Goal: Information Seeking & Learning: Learn about a topic

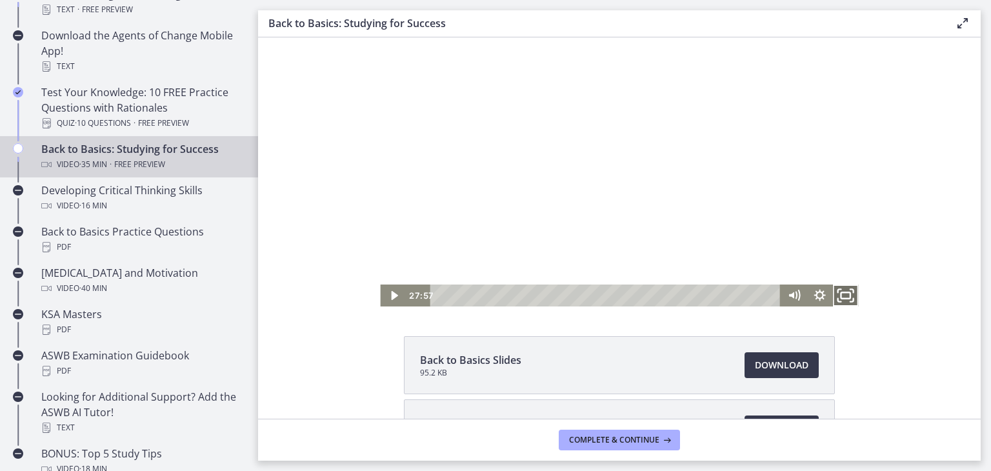
click at [845, 297] on icon "Fullscreen" at bounding box center [845, 296] width 31 height 26
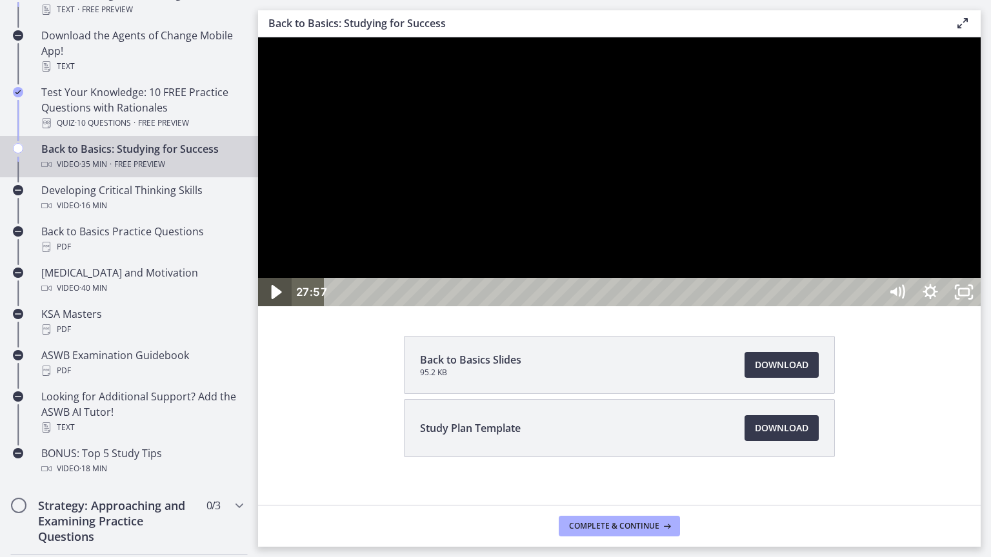
click at [283, 310] on icon "Play Video" at bounding box center [276, 292] width 40 height 34
click at [272, 299] on icon "Pause" at bounding box center [275, 292] width 11 height 13
click at [279, 306] on icon "Play Video" at bounding box center [276, 292] width 34 height 28
click at [279, 299] on icon "Pause" at bounding box center [275, 292] width 11 height 13
click at [819, 306] on div at bounding box center [619, 171] width 723 height 269
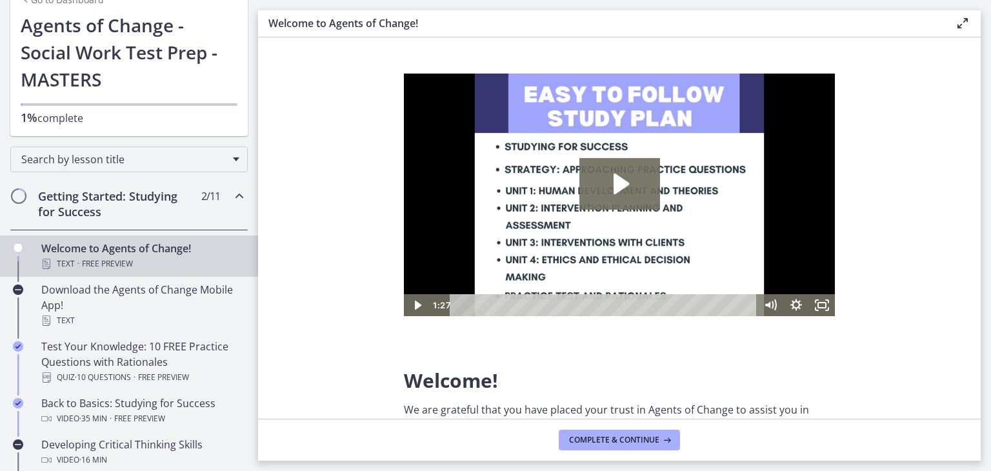
scroll to position [194, 0]
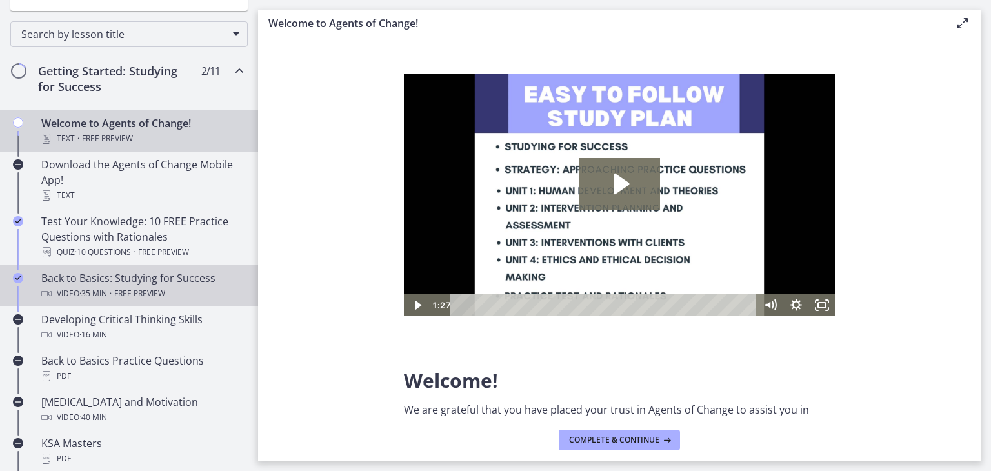
click at [141, 286] on span "Free preview" at bounding box center [139, 293] width 51 height 15
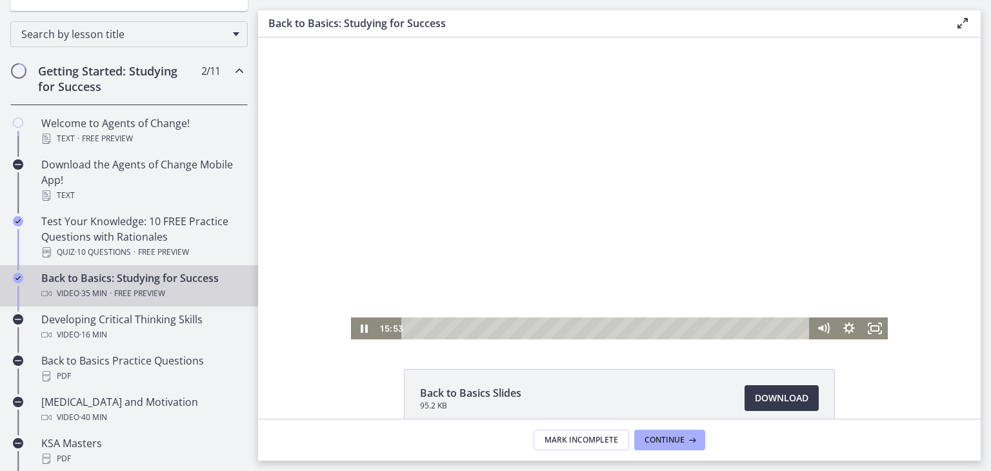
click at [583, 325] on div "Playbar" at bounding box center [607, 328] width 393 height 22
click at [656, 326] on div "22:30" at bounding box center [607, 328] width 393 height 22
click at [873, 332] on icon "Fullscreen" at bounding box center [875, 328] width 26 height 22
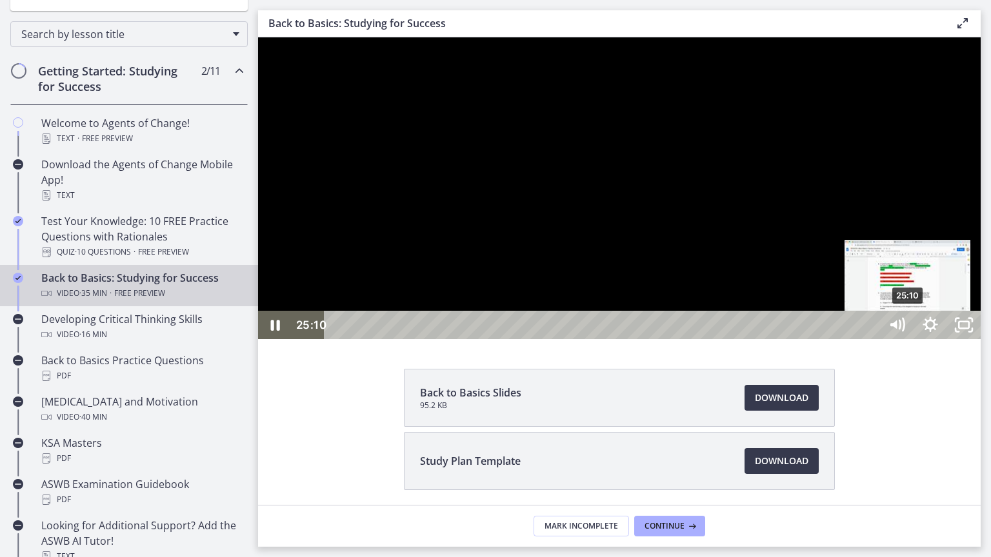
click at [872, 339] on div "25:10" at bounding box center [603, 325] width 535 height 28
click at [872, 339] on div "24:41" at bounding box center [603, 325] width 535 height 28
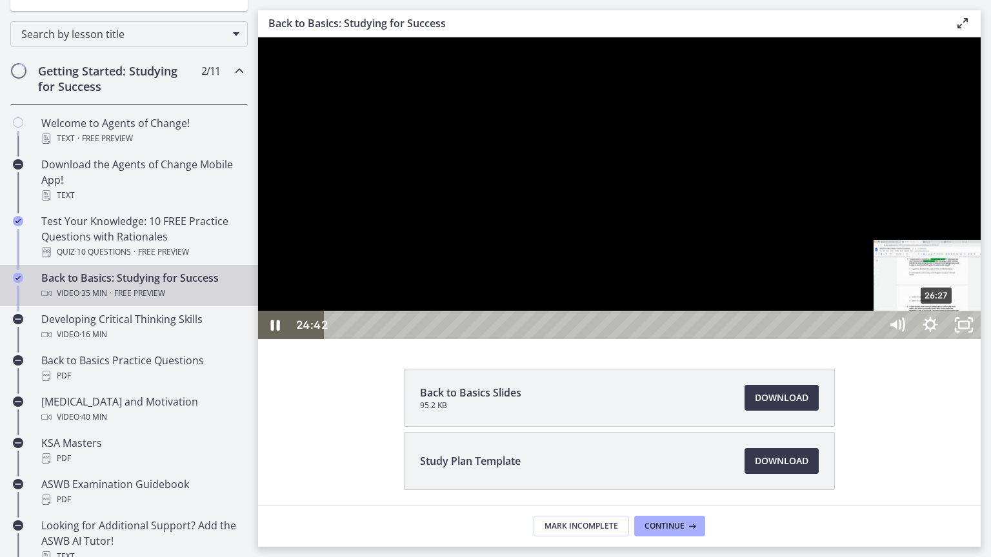
click at [872, 339] on div "26:27" at bounding box center [603, 325] width 535 height 28
click at [872, 339] on div "27:36" at bounding box center [603, 325] width 535 height 28
click at [872, 339] on div "29:03" at bounding box center [603, 325] width 535 height 28
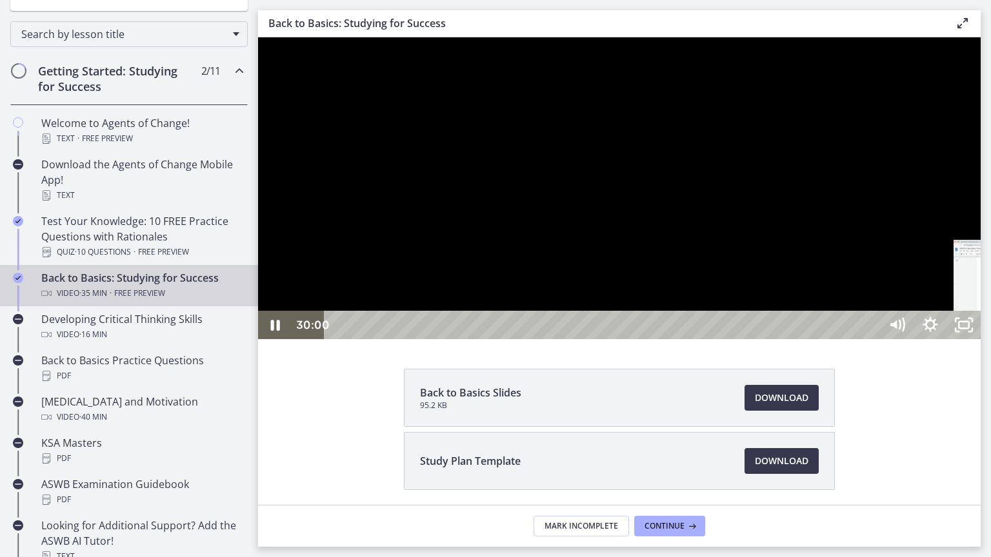
click at [872, 339] on div "30:00" at bounding box center [603, 325] width 535 height 28
click at [872, 339] on div "28:31" at bounding box center [603, 325] width 535 height 28
click at [872, 339] on div "28:58" at bounding box center [603, 325] width 535 height 28
click at [872, 339] on div "29:43" at bounding box center [603, 325] width 535 height 28
click at [274, 343] on icon "Pause" at bounding box center [275, 325] width 40 height 34
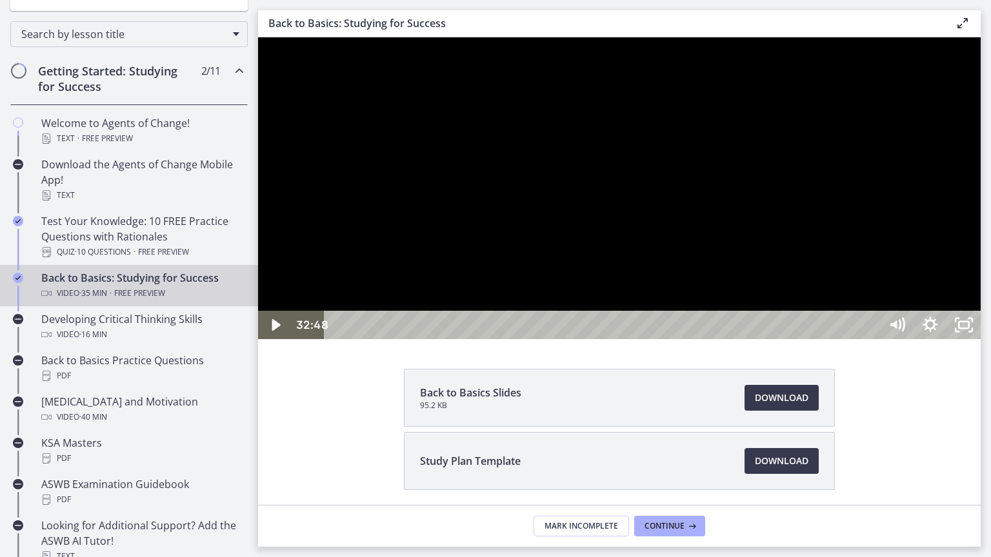
click at [715, 339] on div at bounding box center [619, 188] width 723 height 302
click at [829, 339] on div at bounding box center [619, 188] width 723 height 302
click at [872, 339] on div "31:40" at bounding box center [603, 325] width 535 height 28
click at [801, 339] on div at bounding box center [619, 188] width 723 height 302
click at [872, 339] on div "33:36" at bounding box center [603, 325] width 535 height 28
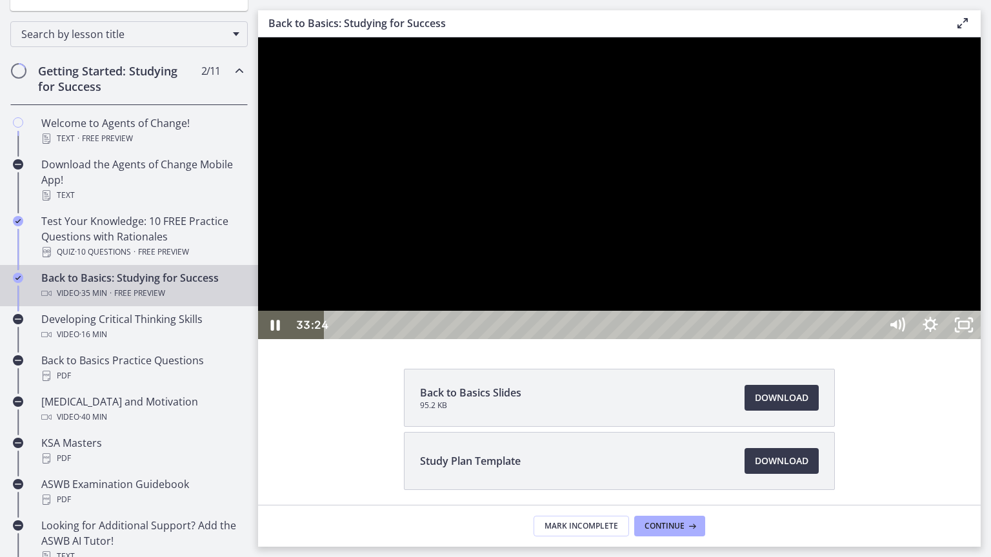
click at [981, 49] on div at bounding box center [619, 188] width 723 height 302
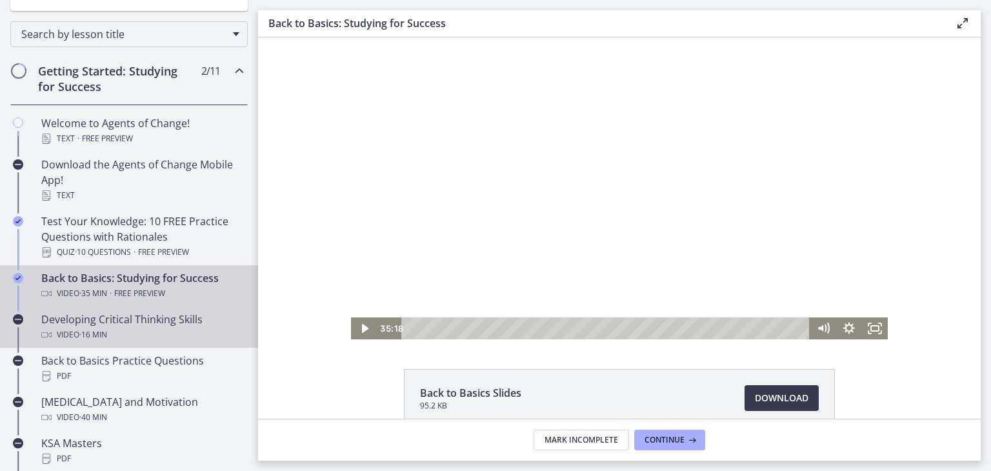
click at [144, 324] on div "Developing Critical Thinking Skills Video · 16 min" at bounding box center [141, 327] width 201 height 31
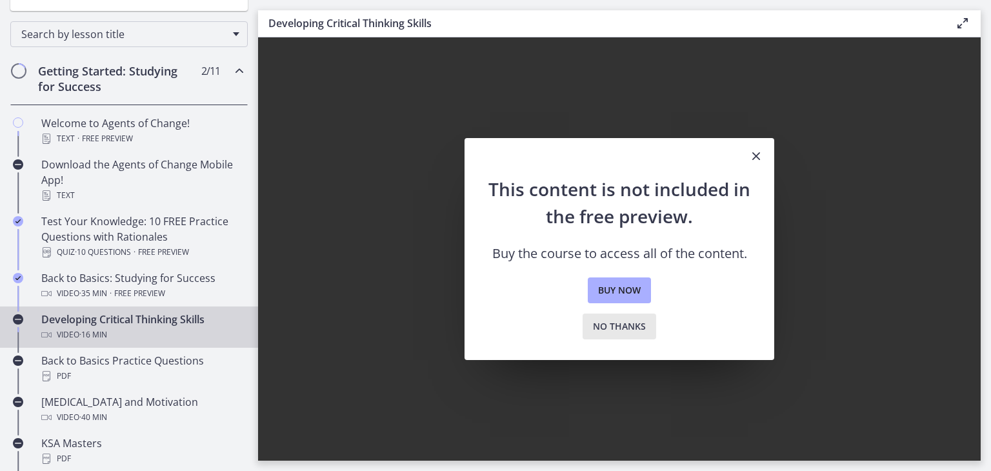
click at [617, 322] on span "No thanks" at bounding box center [619, 326] width 53 height 15
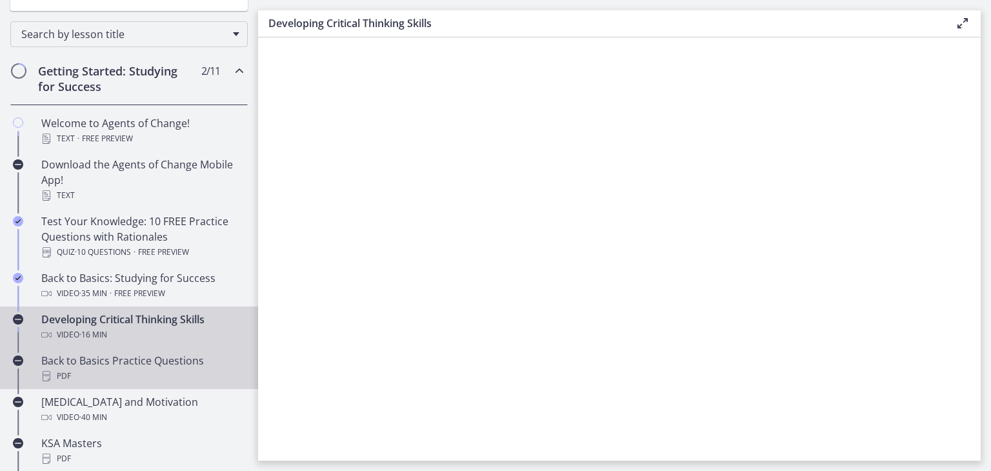
click at [157, 364] on div "Back to Basics Practice Questions PDF" at bounding box center [141, 368] width 201 height 31
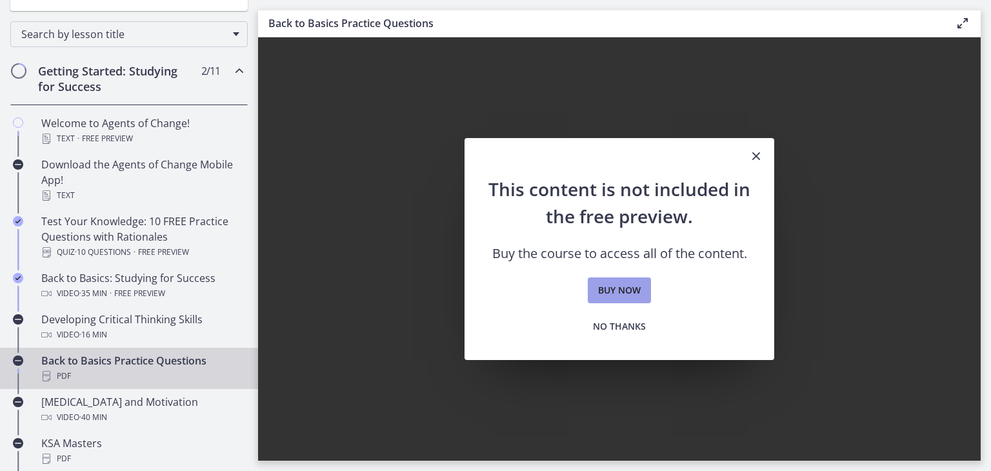
click at [622, 293] on span "Buy now" at bounding box center [619, 290] width 43 height 15
